Goal: Obtain resource: Download file/media

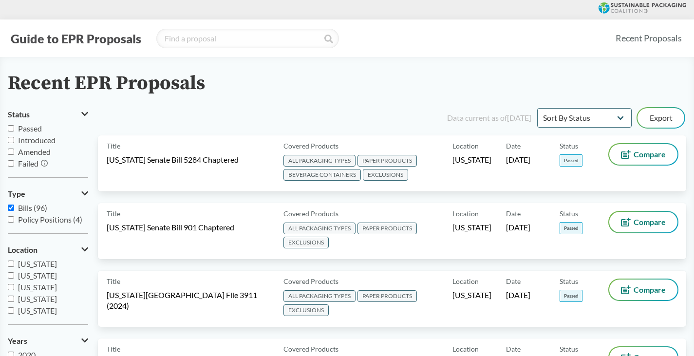
select select "Sort By Status"
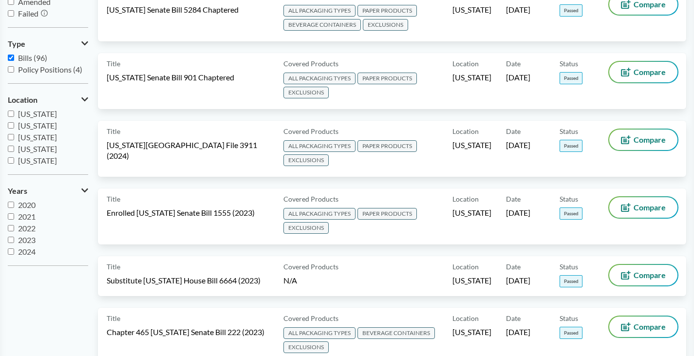
scroll to position [154, 0]
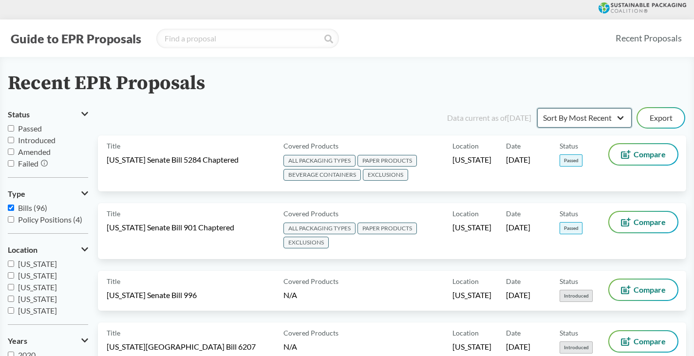
click at [621, 119] on select "Sort By Most Recent Sort By Status" at bounding box center [584, 117] width 95 height 19
click at [484, 117] on div "Data current as of [DATE]" at bounding box center [489, 118] width 84 height 12
click at [618, 117] on select "Sort By Most Recent Sort By Status" at bounding box center [584, 117] width 95 height 19
select select "Sort By Status"
click at [537, 108] on select "Sort By Most Recent Sort By Status" at bounding box center [584, 117] width 95 height 19
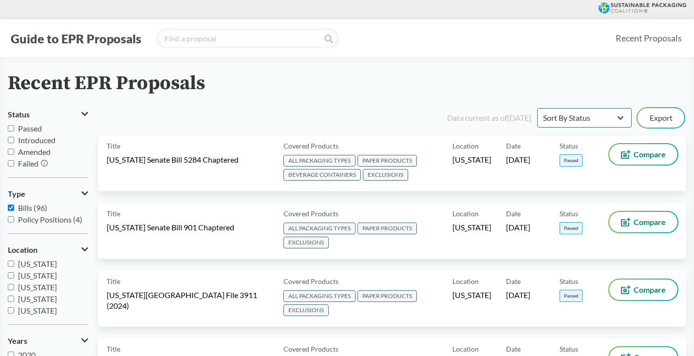
click at [665, 76] on div "Recent EPR Proposals" at bounding box center [347, 84] width 679 height 22
click at [652, 114] on button "Export" at bounding box center [661, 117] width 47 height 19
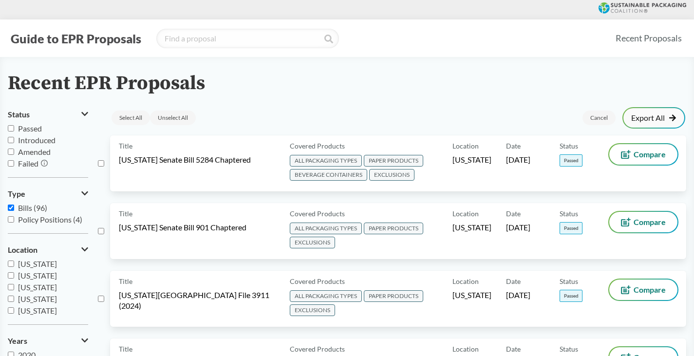
click at [651, 117] on link "Export All" at bounding box center [653, 118] width 45 height 8
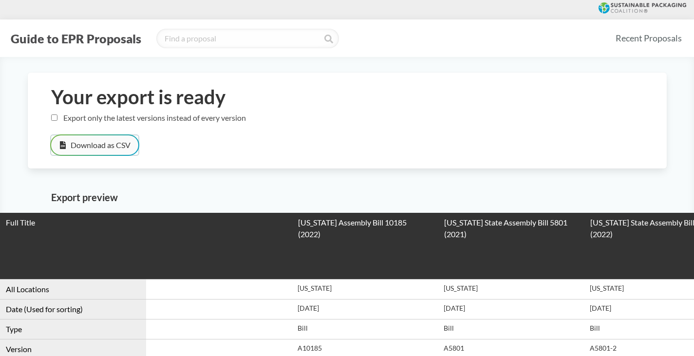
click at [111, 146] on button "Download as CSV" at bounding box center [94, 144] width 87 height 19
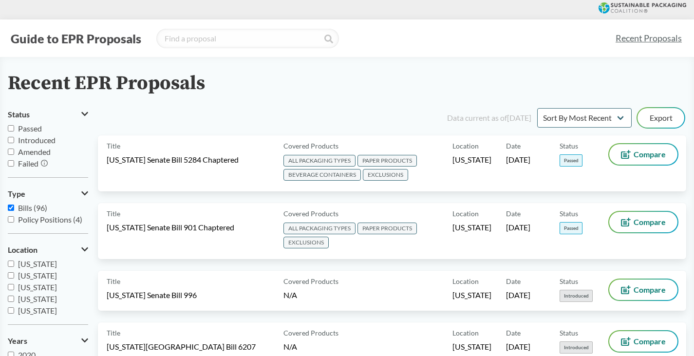
click at [12, 130] on input "Passed" at bounding box center [11, 128] width 6 height 6
checkbox input "true"
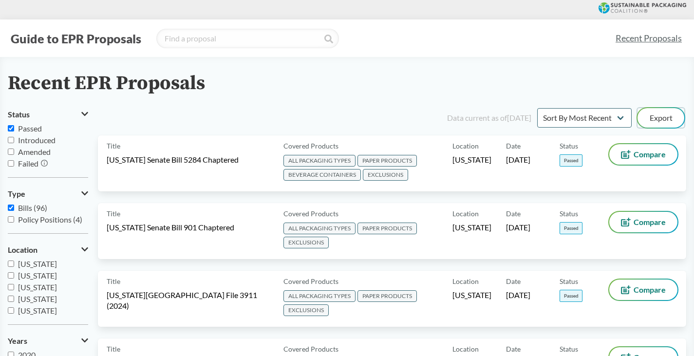
drag, startPoint x: 665, startPoint y: 114, endPoint x: 60, endPoint y: 224, distance: 614.8
click at [652, 117] on button "Export" at bounding box center [661, 117] width 47 height 19
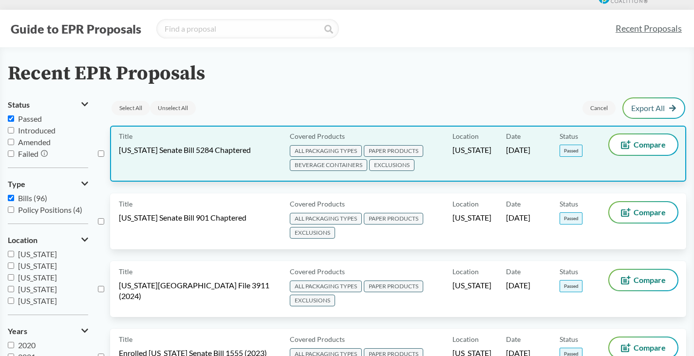
scroll to position [8, 0]
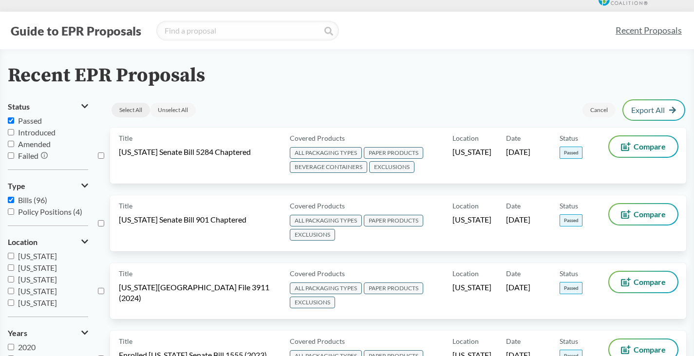
click at [126, 106] on div "Select All" at bounding box center [131, 110] width 38 height 15
checkbox input "true"
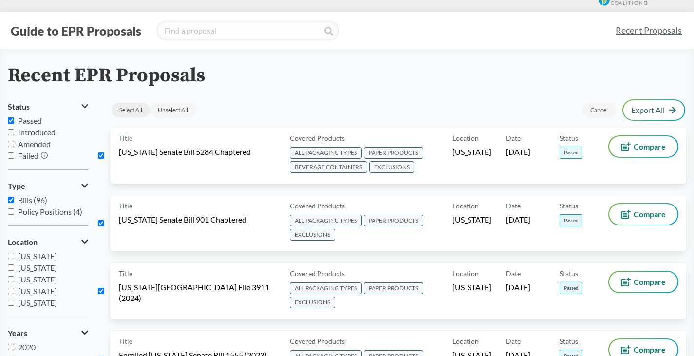
checkbox input "true"
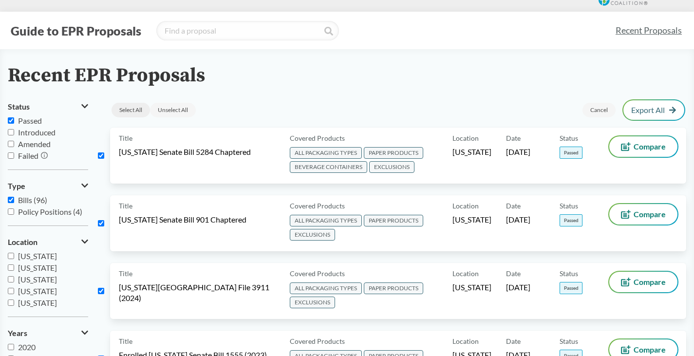
checkbox input "true"
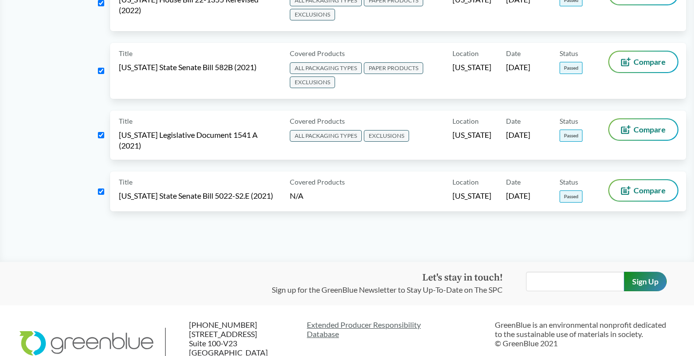
scroll to position [0, 0]
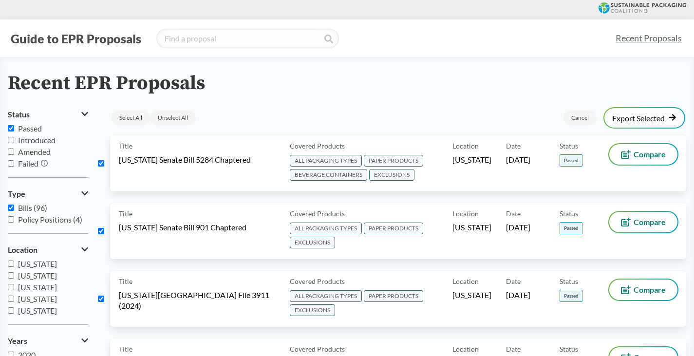
click at [646, 116] on link "Export Selected" at bounding box center [644, 118] width 64 height 9
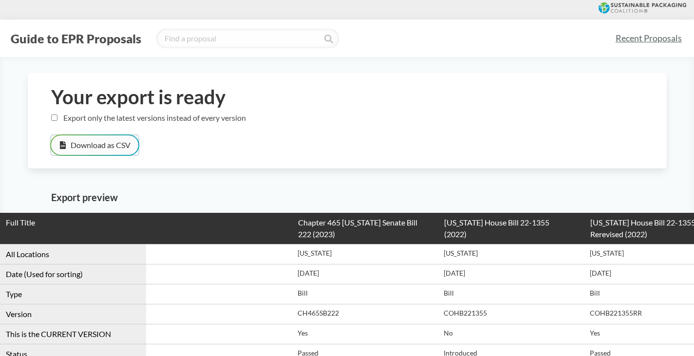
click at [91, 147] on button "Download as CSV" at bounding box center [94, 144] width 87 height 19
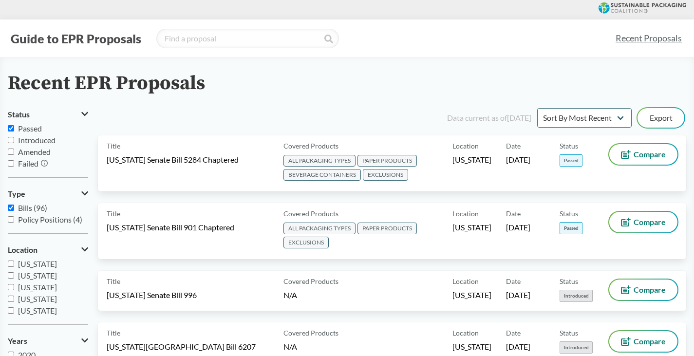
click at [357, 80] on div "Recent EPR Proposals" at bounding box center [347, 84] width 679 height 22
